Goal: Navigation & Orientation: Find specific page/section

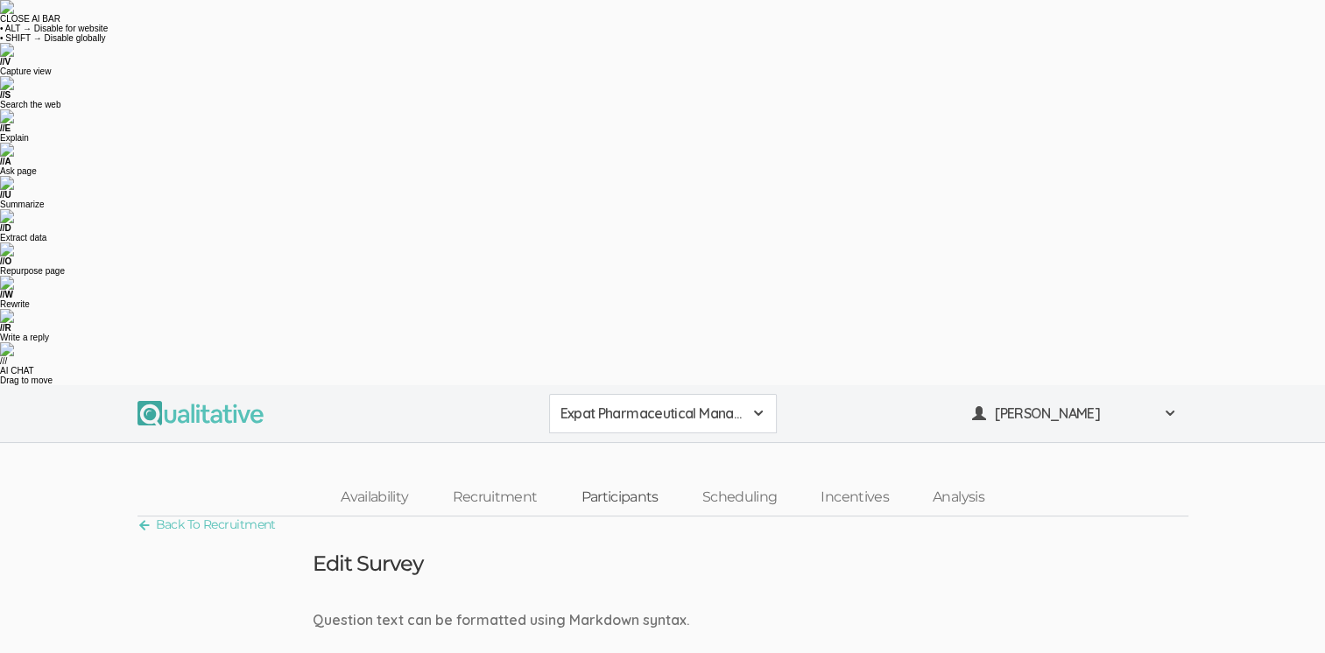
click at [617, 479] on link "Participants" at bounding box center [619, 498] width 121 height 38
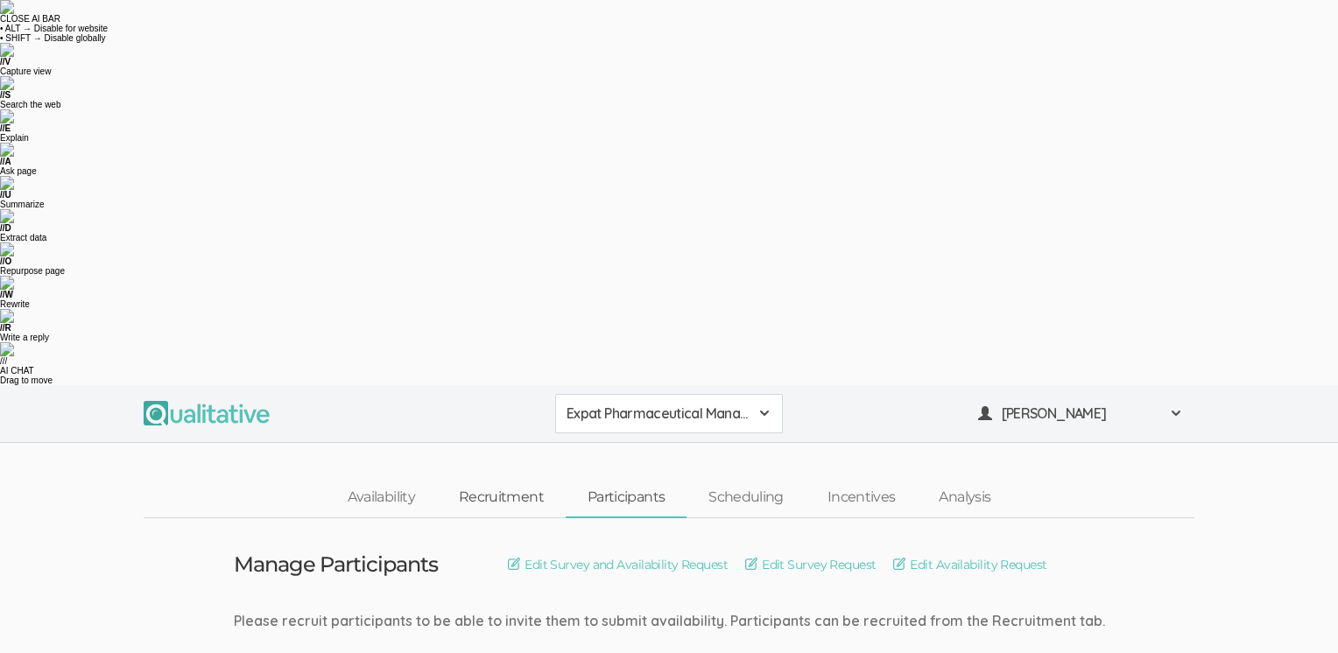
click at [490, 479] on link "Recruitment" at bounding box center [501, 498] width 129 height 38
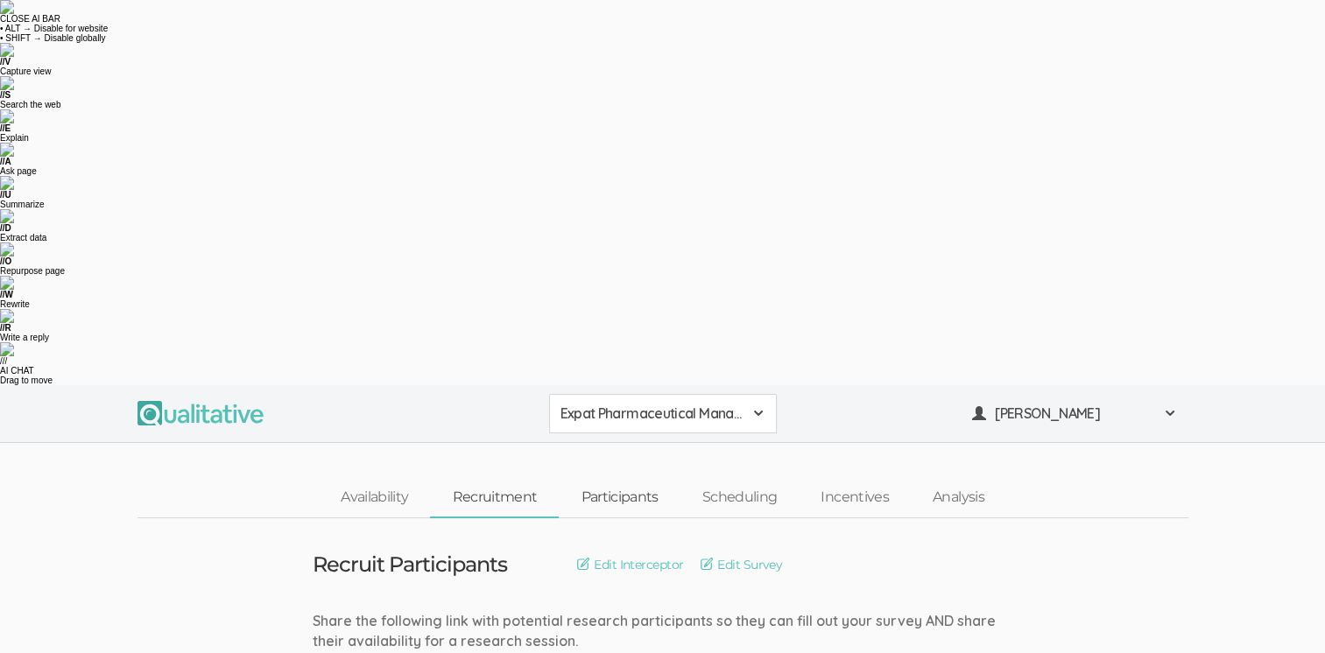
click at [624, 479] on link "Participants" at bounding box center [619, 498] width 121 height 38
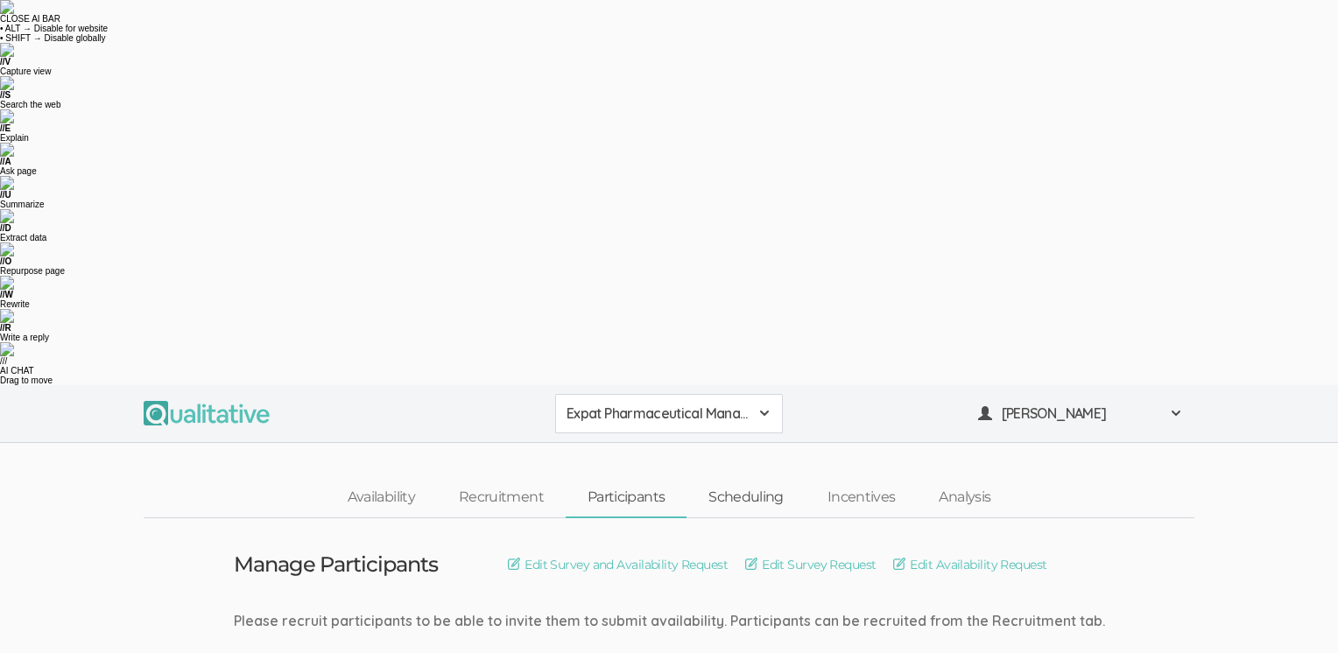
click at [771, 479] on link "Scheduling" at bounding box center [746, 498] width 119 height 38
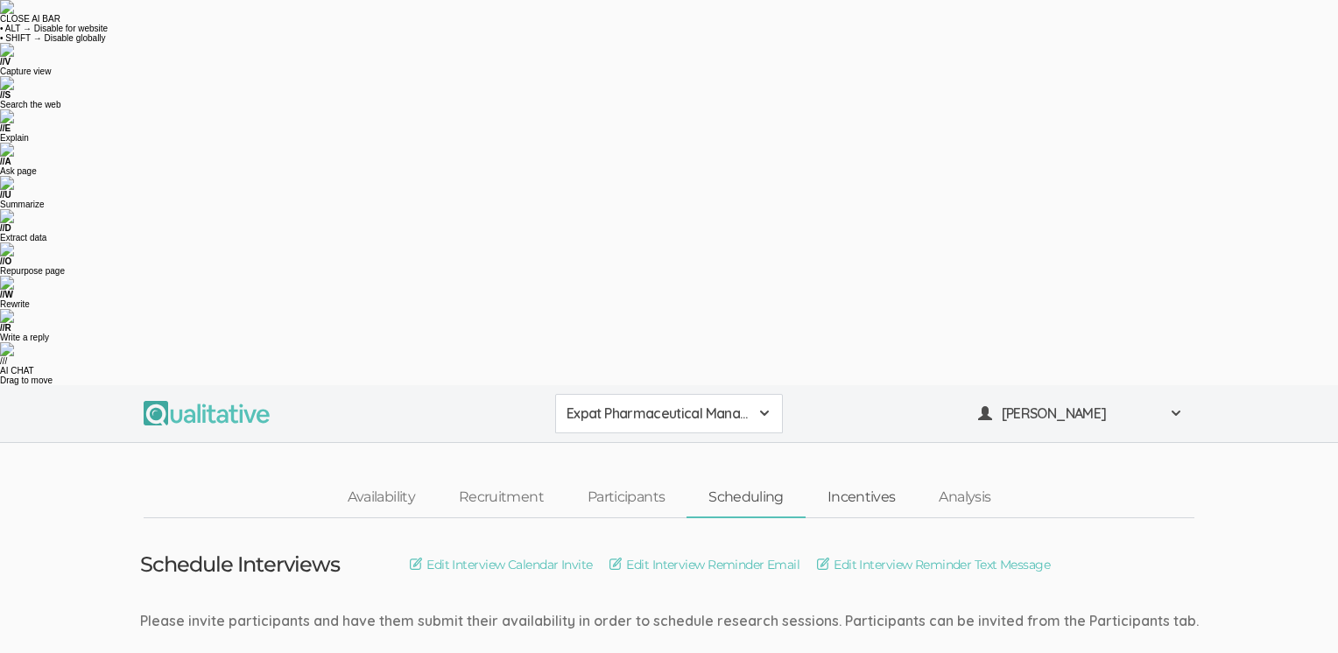
click at [855, 479] on link "Incentives" at bounding box center [862, 498] width 112 height 38
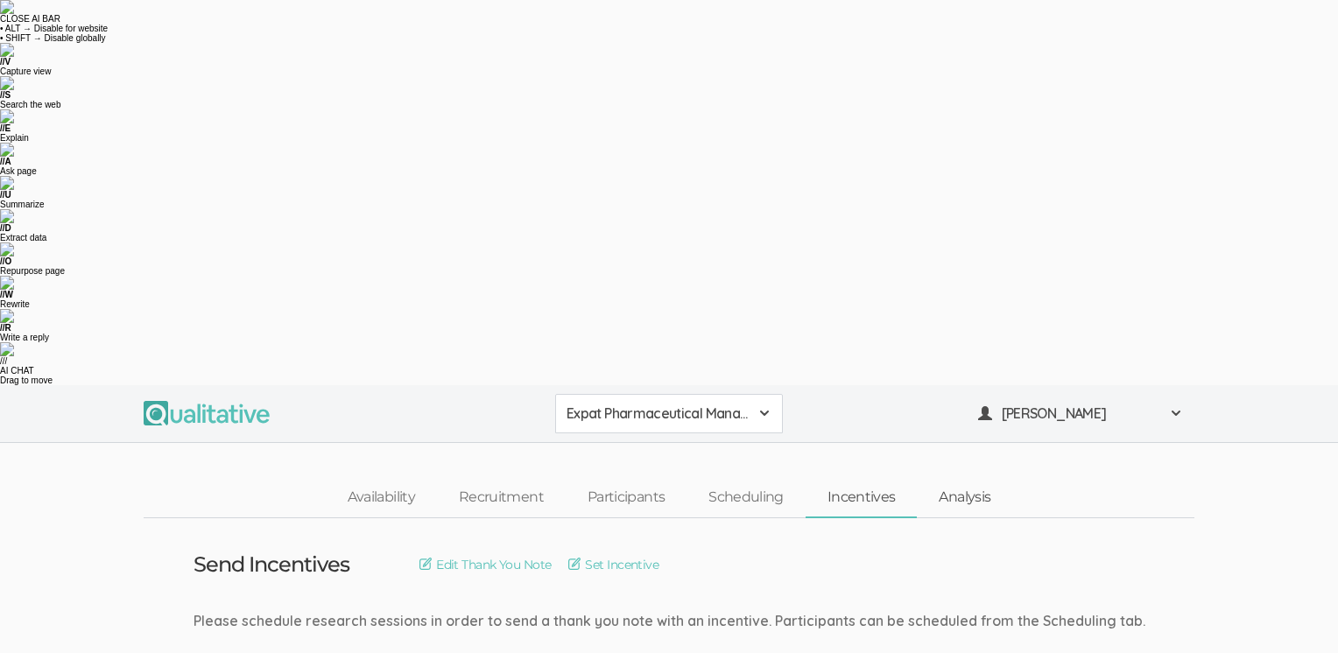
click at [969, 479] on link "Analysis" at bounding box center [964, 498] width 95 height 38
